Goal: Find specific page/section: Find specific page/section

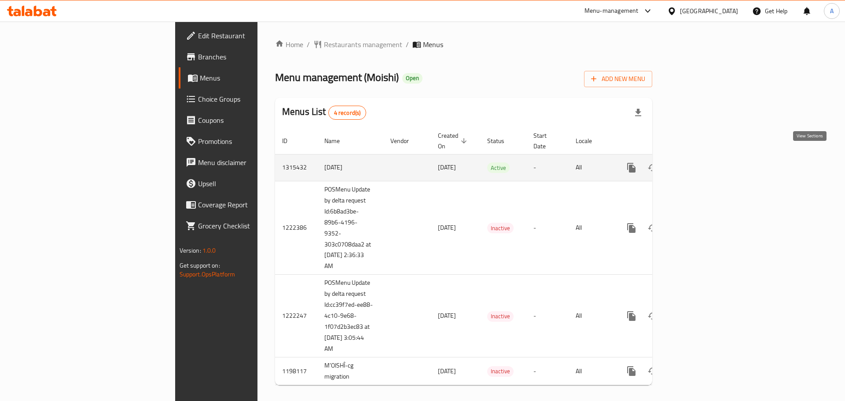
click at [700, 162] on icon "enhanced table" at bounding box center [694, 167] width 11 height 11
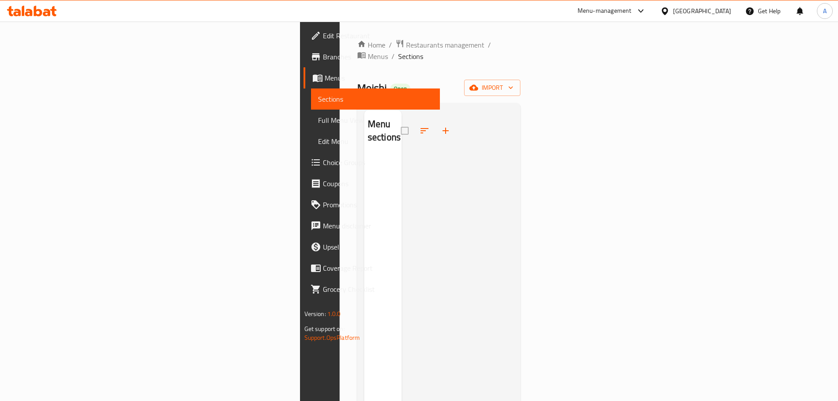
click at [357, 47] on ol "Home / Restaurants management / Menus / Sections" at bounding box center [439, 50] width 164 height 23
click at [357, 48] on ol "Home / Restaurants management / Menus / Sections" at bounding box center [439, 50] width 164 height 23
click at [368, 51] on span "Menus" at bounding box center [378, 56] width 20 height 11
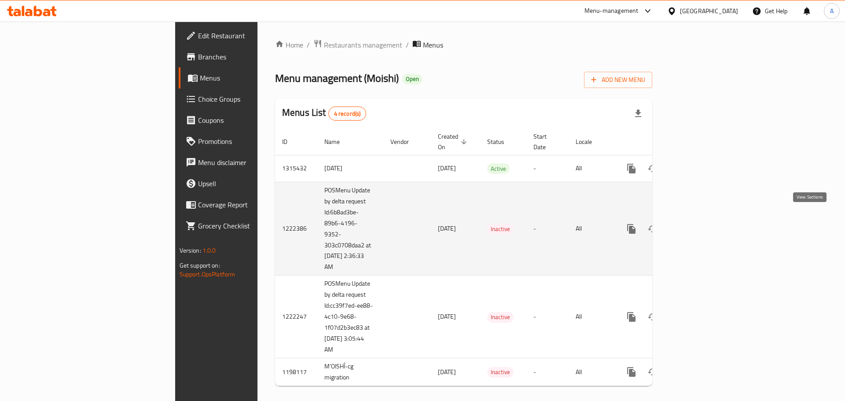
click at [699, 225] on icon "enhanced table" at bounding box center [695, 229] width 8 height 8
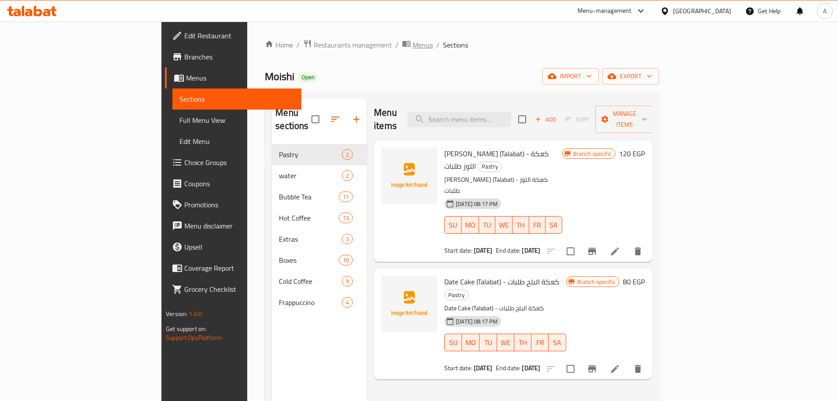
click at [413, 43] on span "Menus" at bounding box center [423, 45] width 20 height 11
